Goal: Task Accomplishment & Management: Use online tool/utility

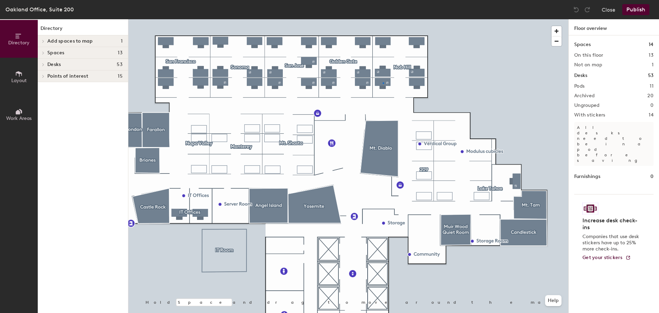
click at [383, 19] on div at bounding box center [348, 19] width 440 height 0
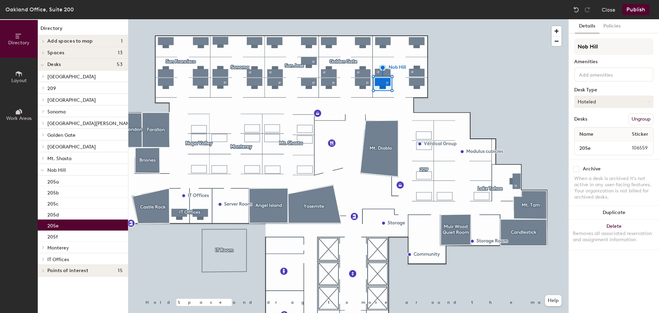
click at [617, 102] on button "Hoteled" at bounding box center [613, 101] width 79 height 12
click at [602, 120] on div "Assigned" at bounding box center [608, 123] width 69 height 10
click at [633, 9] on button "Publish" at bounding box center [635, 9] width 27 height 11
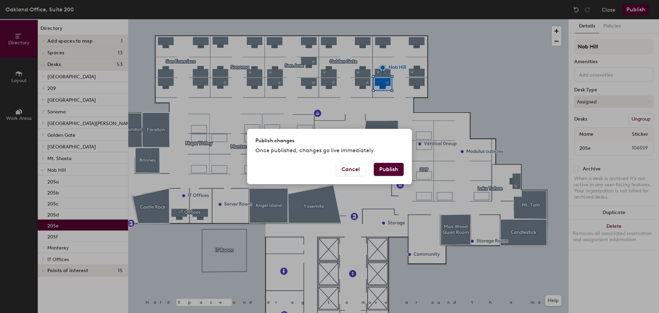
click at [390, 170] on button "Publish" at bounding box center [389, 169] width 30 height 13
